Goal: Navigation & Orientation: Go to known website

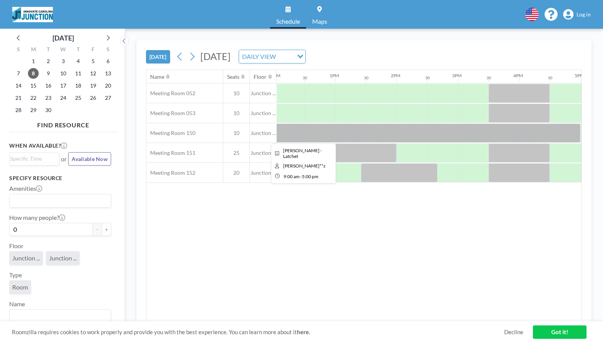
scroll to position [0, 750]
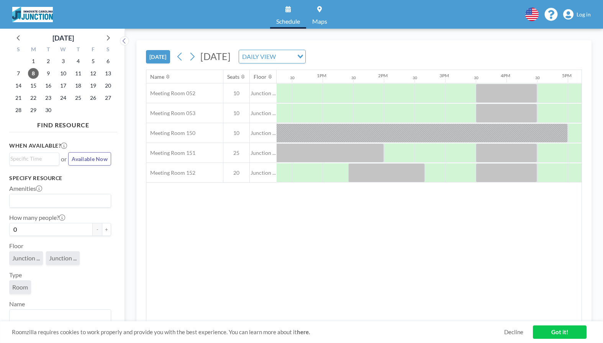
click at [557, 331] on link "Got it!" at bounding box center [560, 332] width 54 height 13
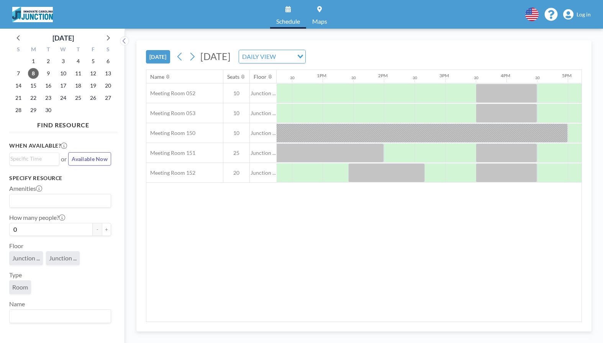
click at [583, 12] on span "Log in" at bounding box center [583, 14] width 14 height 7
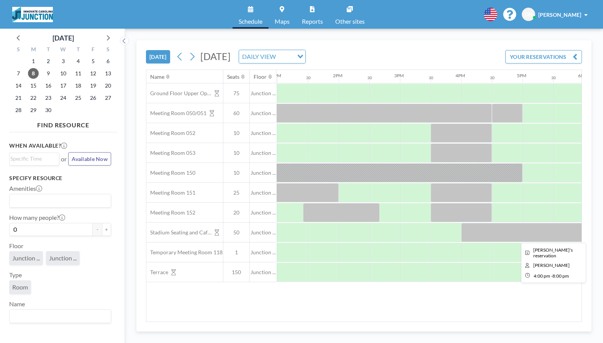
scroll to position [0, 807]
